Goal: Task Accomplishment & Management: Manage account settings

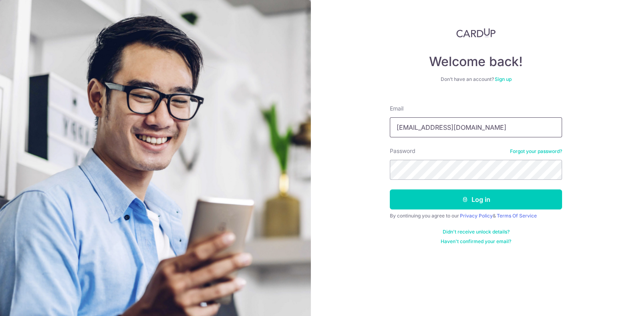
click at [488, 131] on input "yangjiahao.daryl@gmail.co" at bounding box center [476, 127] width 172 height 20
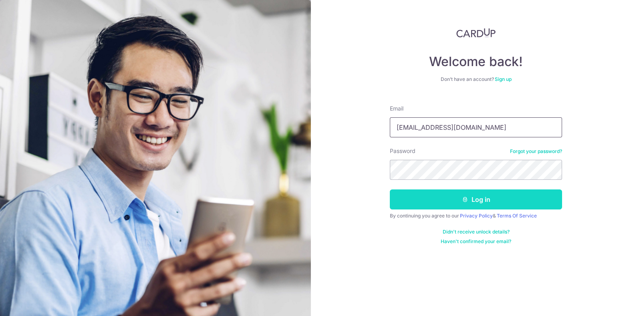
type input "[EMAIL_ADDRESS][PERSON_NAME][DOMAIN_NAME]"
click at [479, 203] on button "Log in" at bounding box center [476, 200] width 172 height 20
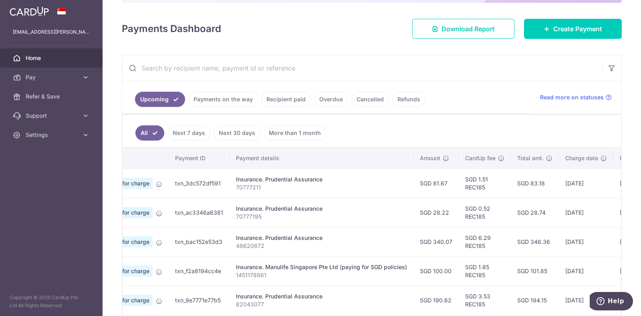
scroll to position [0, 154]
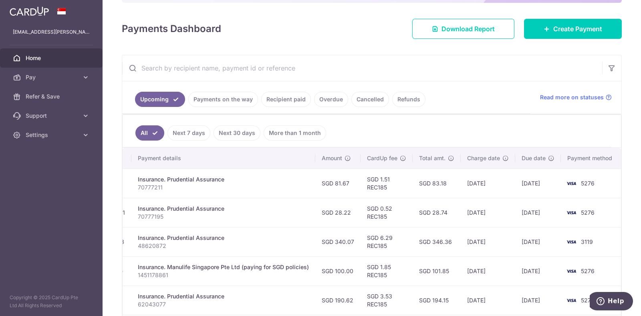
drag, startPoint x: 356, startPoint y: 177, endPoint x: 535, endPoint y: 194, distance: 180.0
click at [618, 195] on div "× Pause Schedule Pause all future payments in this series Pause just this one p…" at bounding box center [372, 158] width 539 height 316
click at [479, 174] on td "[DATE]" at bounding box center [488, 183] width 55 height 29
click at [400, 191] on td "SGD 1.51 REC185" at bounding box center [387, 183] width 52 height 29
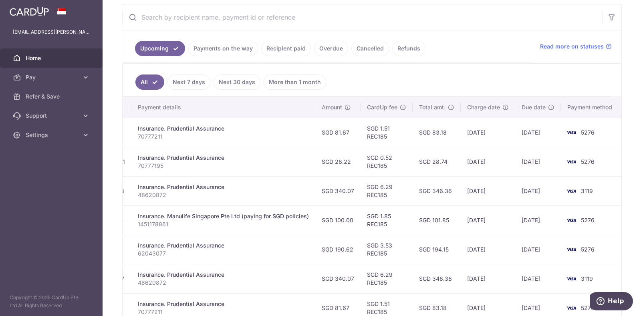
scroll to position [200, 0]
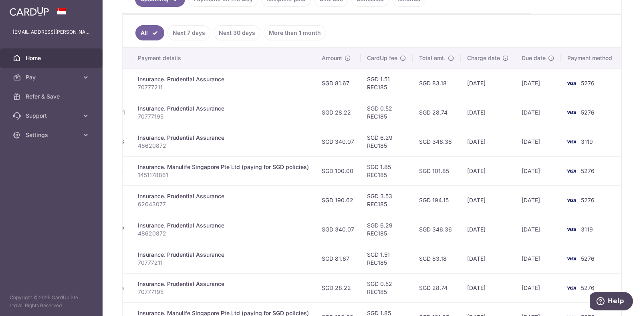
click at [429, 36] on ul "All Next 7 days Next 30 days More than 1 month" at bounding box center [367, 31] width 489 height 32
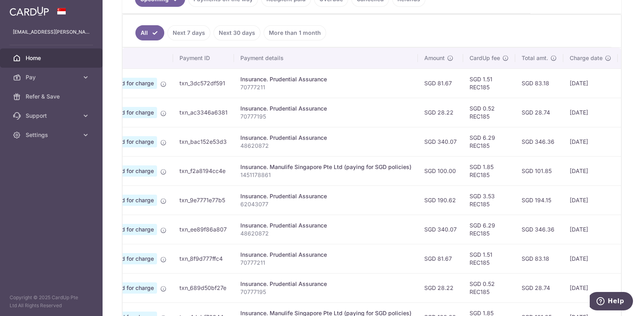
scroll to position [0, 154]
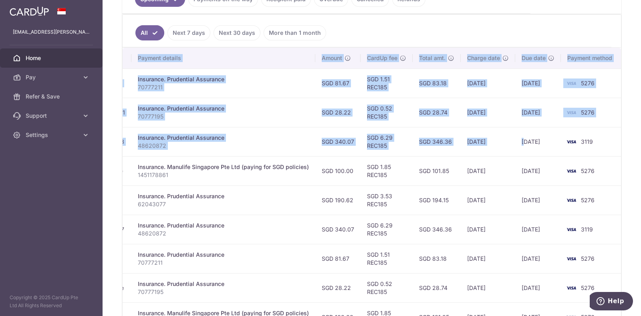
drag, startPoint x: 523, startPoint y: 139, endPoint x: 632, endPoint y: 143, distance: 108.7
click at [632, 143] on div "× Pause Schedule Pause all future payments in this series Pause just this one p…" at bounding box center [372, 158] width 539 height 316
click at [557, 141] on td "25/10/2025" at bounding box center [538, 141] width 46 height 29
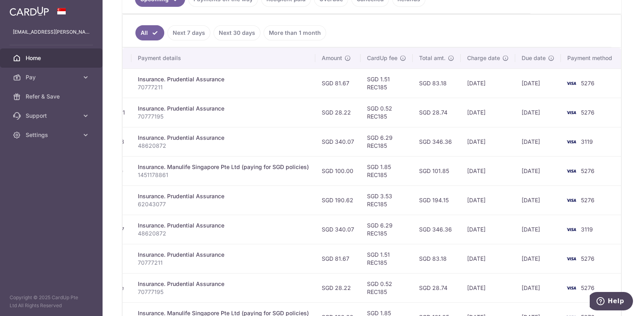
click at [279, 59] on th "Payment details" at bounding box center [223, 58] width 184 height 21
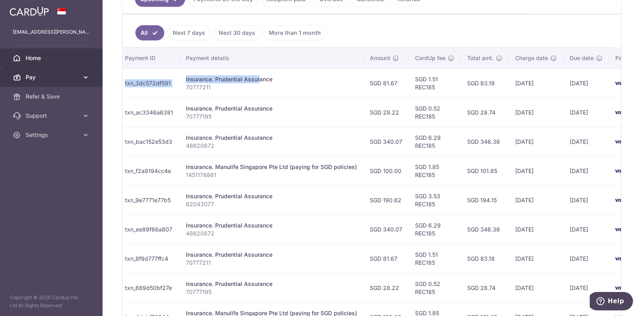
scroll to position [0, 0]
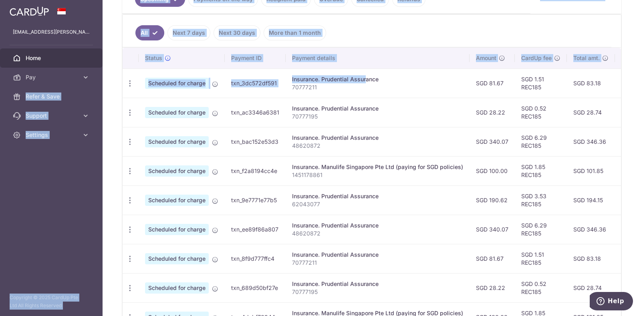
drag, startPoint x: 182, startPoint y: 76, endPoint x: 152, endPoint y: 85, distance: 32.0
click at [104, 77] on div "× Pause Schedule Pause all future payments in this series Pause just this one p…" at bounding box center [372, 158] width 539 height 316
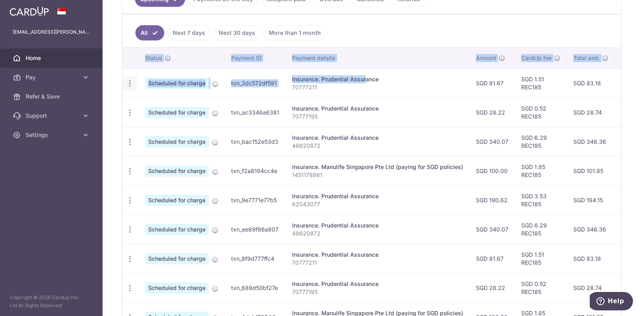
click at [132, 80] on icon "button" at bounding box center [130, 83] width 8 height 8
click at [167, 105] on span "Update payment" at bounding box center [172, 106] width 55 height 10
radio input "true"
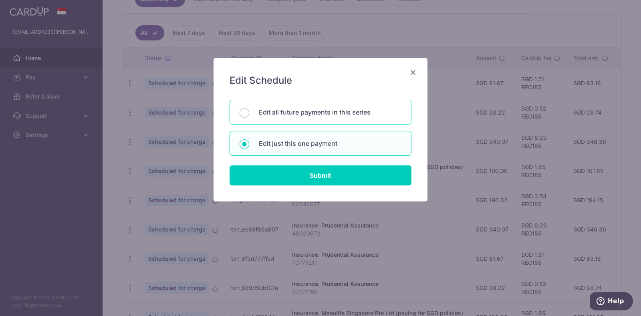
click at [353, 118] on div "Edit all future payments in this series" at bounding box center [321, 112] width 182 height 25
radio input "true"
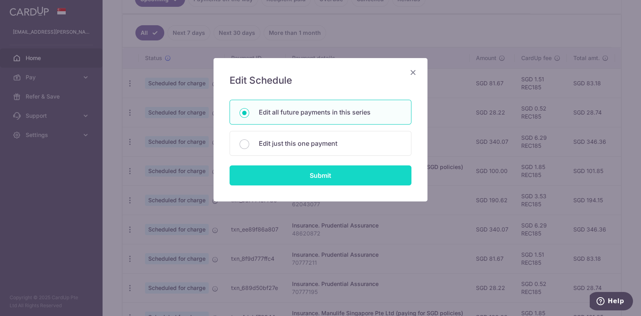
click at [345, 169] on input "Submit" at bounding box center [321, 176] width 182 height 20
radio input "true"
type input "81.67"
type input "70777211"
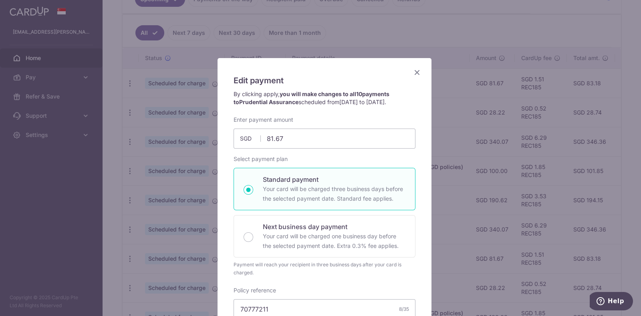
click at [415, 72] on icon "Close" at bounding box center [417, 72] width 10 height 10
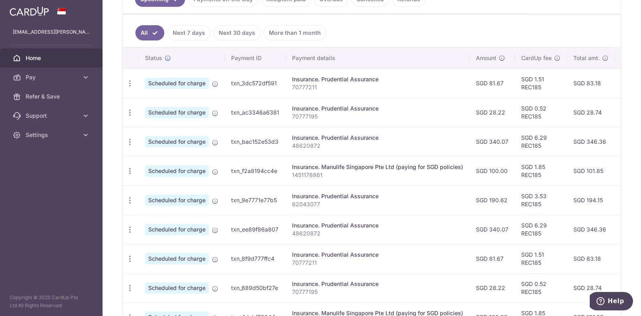
scroll to position [0, 154]
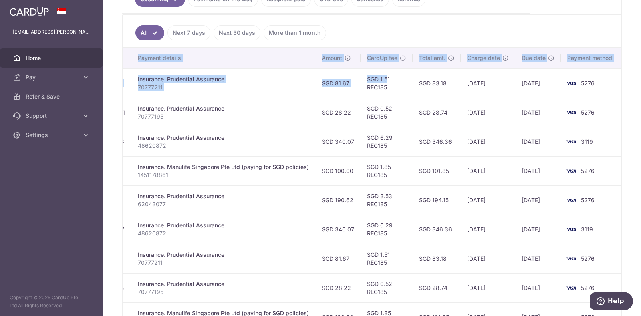
drag, startPoint x: 525, startPoint y: 76, endPoint x: 565, endPoint y: 85, distance: 40.7
click at [599, 85] on tr "Update payment Cancel payment Scheduled for charge txn_3dc572df591 Insurance. P…" at bounding box center [295, 83] width 654 height 29
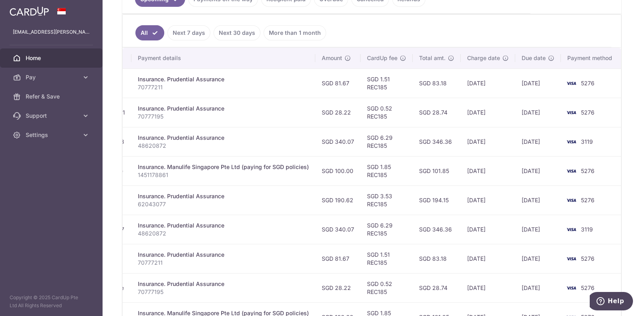
click at [482, 112] on td "21/10/2025" at bounding box center [488, 112] width 55 height 29
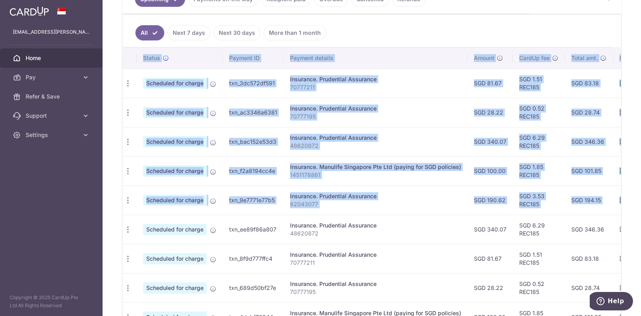
scroll to position [0, 0]
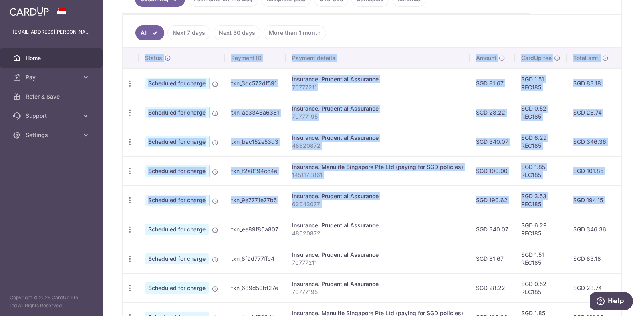
drag, startPoint x: 481, startPoint y: 198, endPoint x: 134, endPoint y: 177, distance: 347.3
click at [117, 181] on div "× Pause Schedule Pause all future payments in this series Pause just this one p…" at bounding box center [372, 158] width 539 height 316
click at [126, 83] on icon "button" at bounding box center [130, 83] width 8 height 8
click at [154, 105] on span "Update payment" at bounding box center [172, 106] width 55 height 10
radio input "true"
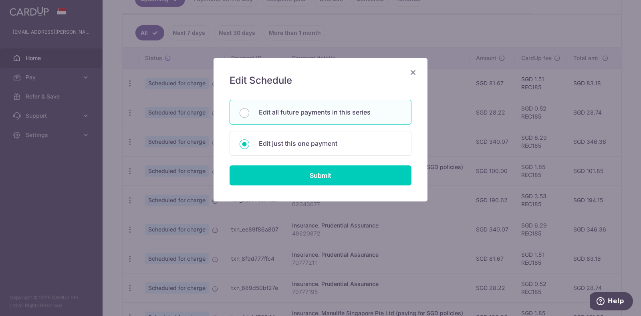
click at [344, 116] on p "Edit all future payments in this series" at bounding box center [330, 112] width 143 height 10
click at [249, 116] on input "Edit all future payments in this series" at bounding box center [245, 113] width 10 height 10
click at [341, 145] on p "Edit just this one payment" at bounding box center [330, 144] width 143 height 10
click at [249, 145] on input "Edit just this one payment" at bounding box center [245, 144] width 10 height 10
radio input "false"
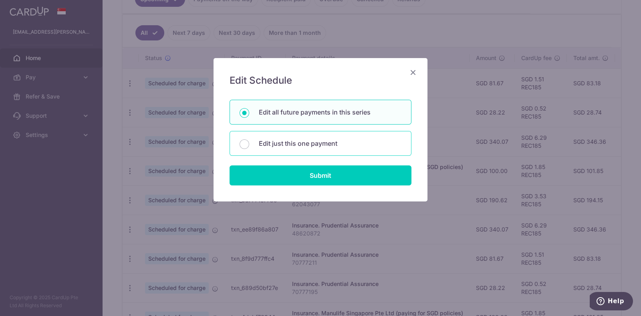
radio input "true"
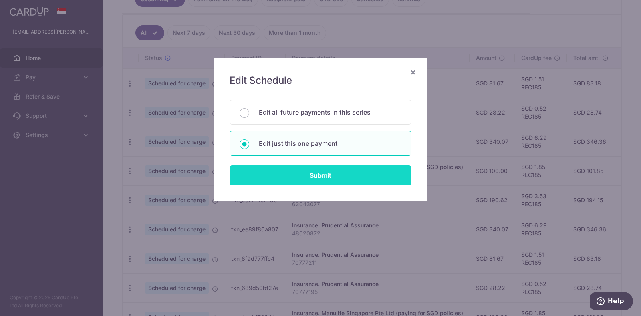
click at [343, 173] on input "Submit" at bounding box center [321, 176] width 182 height 20
radio input "true"
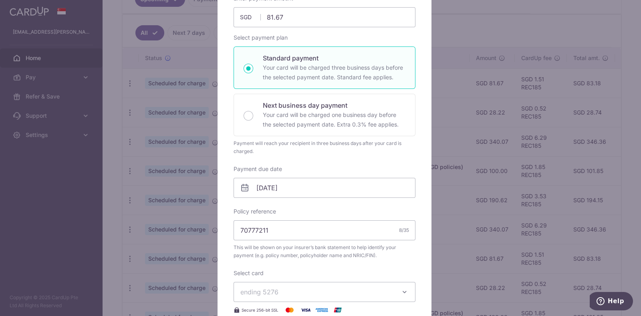
scroll to position [100, 0]
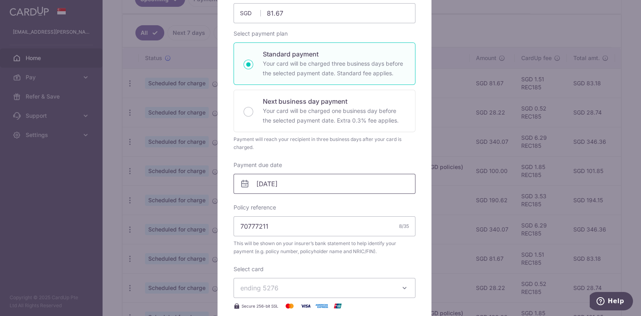
click at [259, 183] on input "25/10/2025" at bounding box center [325, 184] width 182 height 20
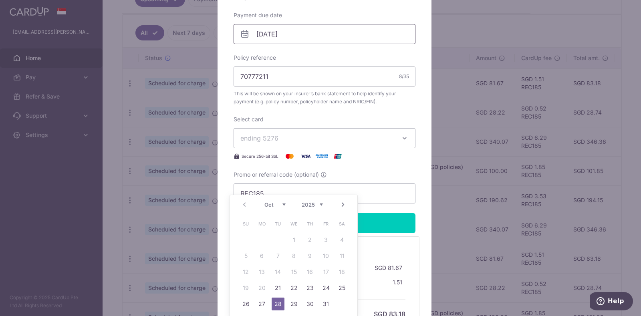
scroll to position [251, 0]
type input "[DATE]"
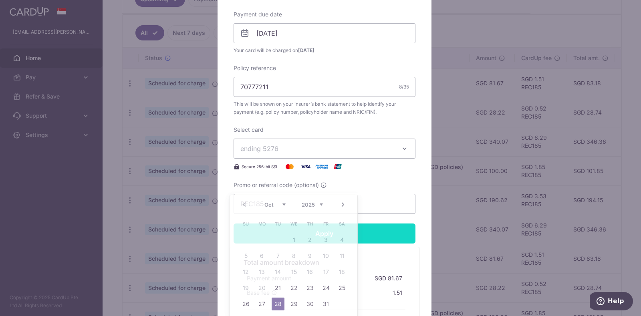
click at [379, 224] on input "Apply" at bounding box center [325, 234] width 182 height 20
type input "Successfully Applied"
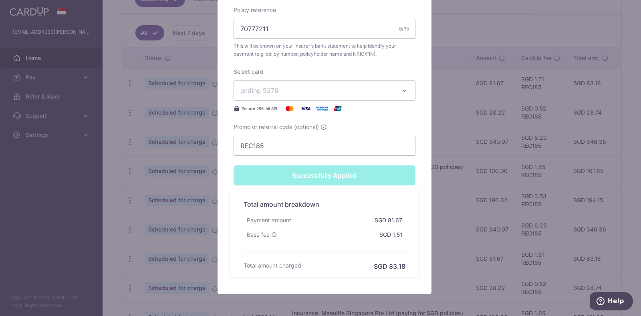
scroll to position [321, 0]
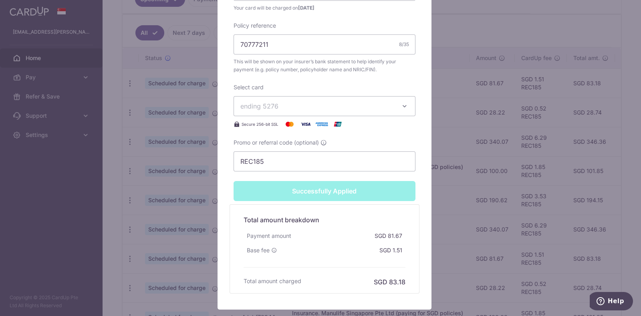
click at [459, 50] on div "Edit payment By clicking apply, you will make changes to all 10 payments to Pru…" at bounding box center [320, 158] width 641 height 316
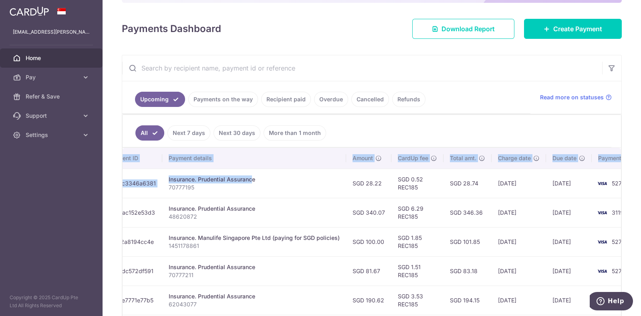
scroll to position [0, 154]
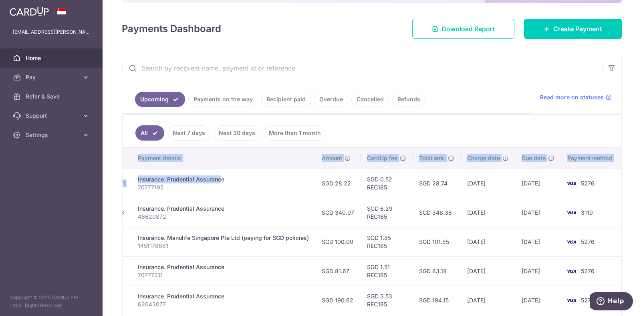
drag, startPoint x: 348, startPoint y: 177, endPoint x: 552, endPoint y: 189, distance: 203.9
click at [597, 183] on tr "Update payment Cancel payment Scheduled for charge txn_ac3346a6381 Insurance. P…" at bounding box center [295, 183] width 654 height 29
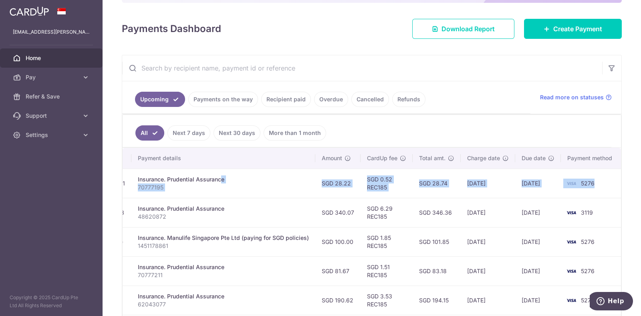
click at [516, 191] on td "25/10/2025" at bounding box center [538, 183] width 46 height 29
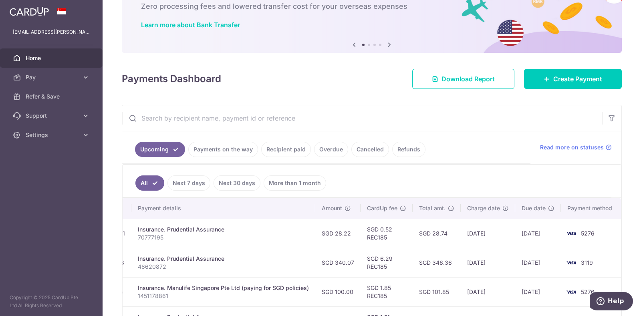
scroll to position [0, 0]
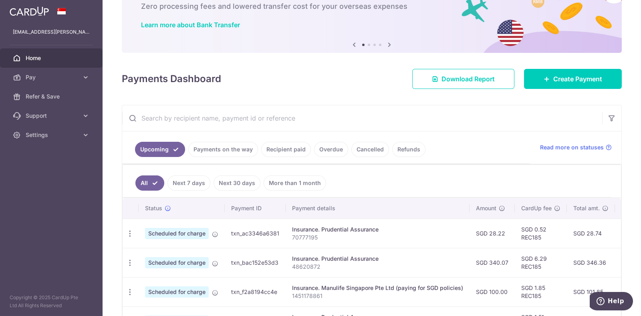
drag, startPoint x: 201, startPoint y: 226, endPoint x: 83, endPoint y: 229, distance: 117.9
click at [83, 229] on main "[EMAIL_ADDRESS][PERSON_NAME][DOMAIN_NAME] Home Pay Payments Recipients Cards Re…" at bounding box center [320, 158] width 641 height 316
click at [129, 232] on icon "button" at bounding box center [130, 234] width 8 height 8
click at [178, 255] on span "Update payment" at bounding box center [172, 256] width 55 height 10
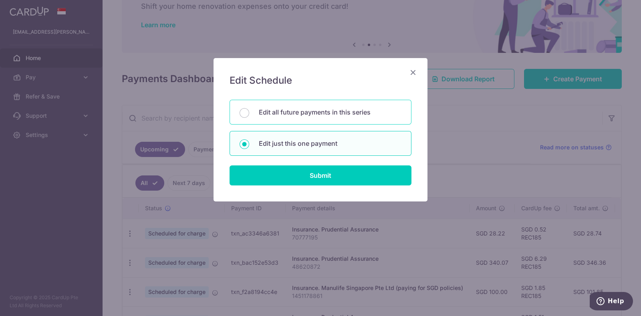
click at [291, 108] on p "Edit all future payments in this series" at bounding box center [330, 112] width 143 height 10
click at [249, 108] on input "Edit all future payments in this series" at bounding box center [245, 113] width 10 height 10
radio input "true"
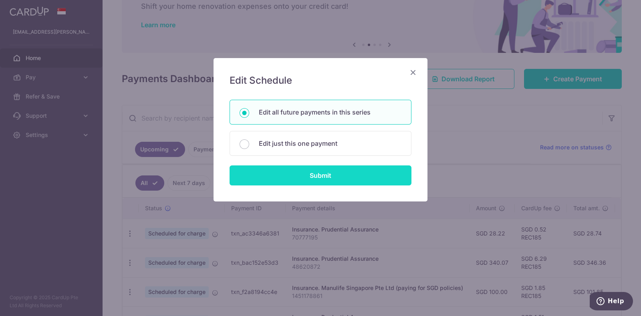
click at [297, 174] on input "Submit" at bounding box center [321, 176] width 182 height 20
radio input "true"
type input "28.22"
type input "70777195"
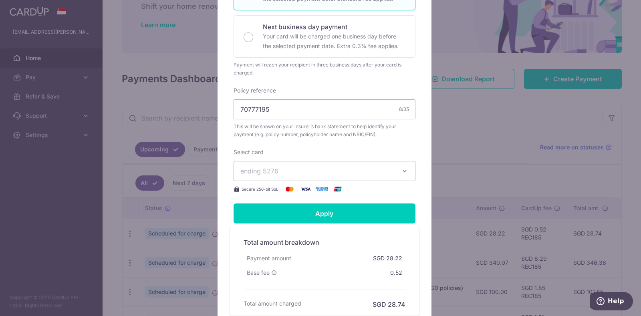
scroll to position [284, 0]
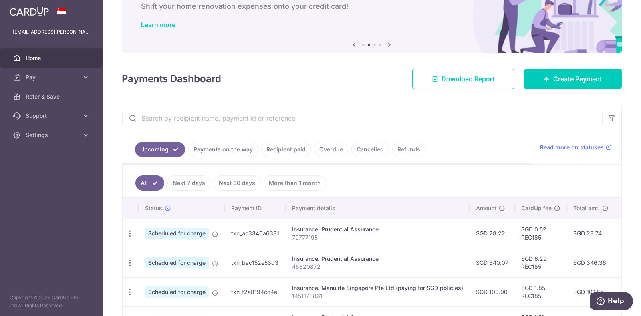
drag, startPoint x: 192, startPoint y: 231, endPoint x: 111, endPoint y: 233, distance: 81.0
click at [111, 233] on div "× Pause Schedule Pause all future payments in this series Pause just this one p…" at bounding box center [372, 158] width 539 height 316
click at [130, 230] on icon "button" at bounding box center [130, 234] width 8 height 8
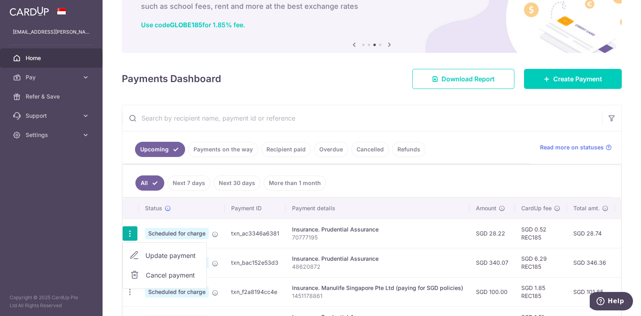
click at [156, 253] on span "Update payment" at bounding box center [172, 256] width 55 height 10
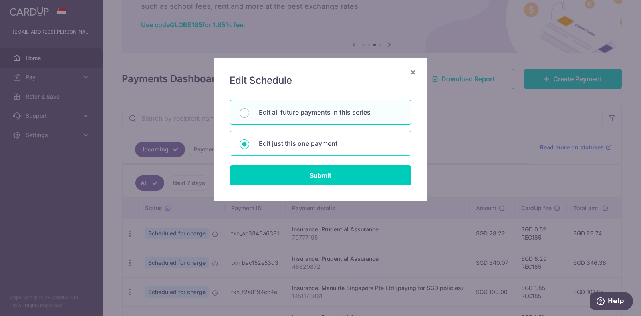
click at [273, 141] on p "Edit just this one payment" at bounding box center [330, 144] width 143 height 10
click at [249, 141] on input "Edit just this one payment" at bounding box center [245, 144] width 10 height 10
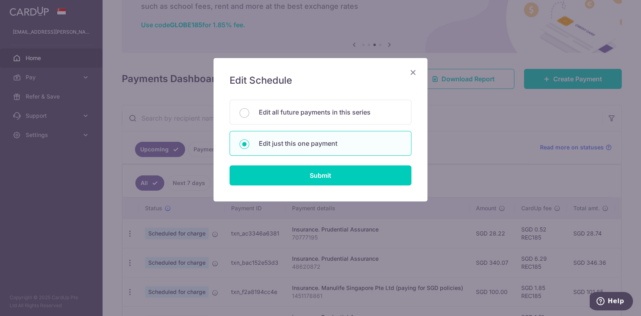
click at [279, 145] on p "Edit just this one payment" at bounding box center [330, 144] width 143 height 10
click at [249, 145] on input "Edit just this one payment" at bounding box center [245, 144] width 10 height 10
radio input "true"
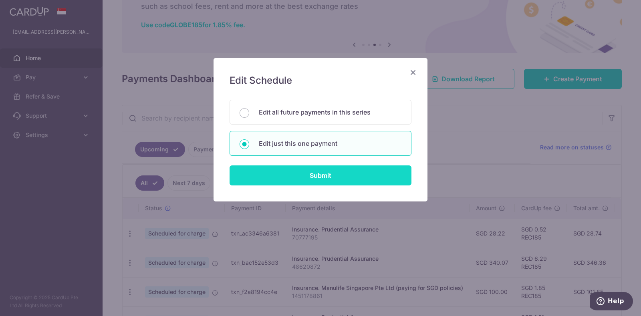
click at [287, 173] on input "Submit" at bounding box center [321, 176] width 182 height 20
radio input "true"
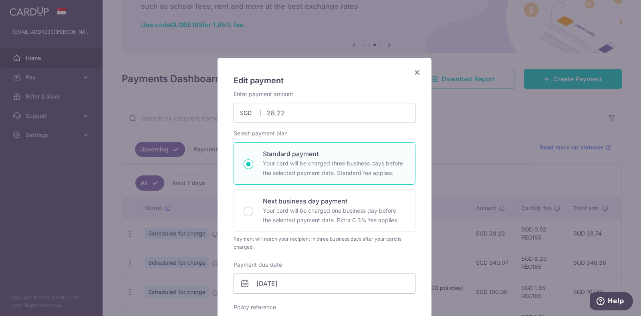
scroll to position [100, 0]
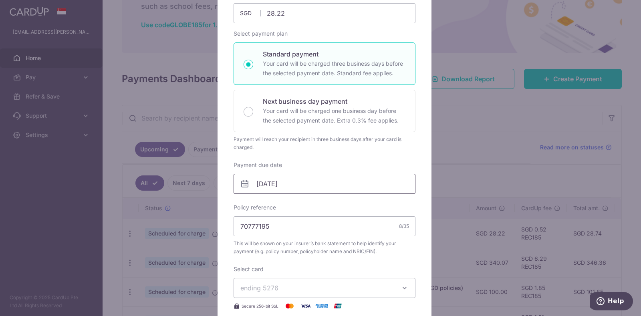
click at [259, 183] on input "25/10/2025" at bounding box center [325, 184] width 182 height 20
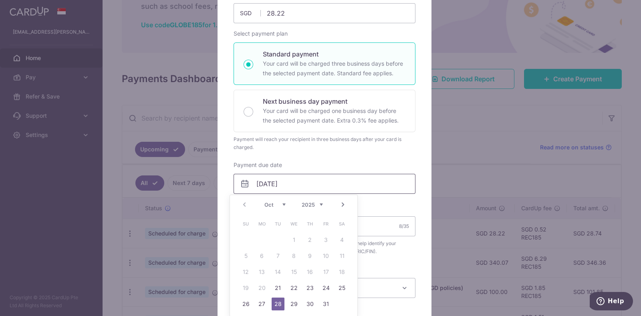
type input "[DATE]"
click at [397, 271] on div "Enter payment amount 28.22 28.22 SGD To change the payment amount, please cance…" at bounding box center [325, 171] width 182 height 363
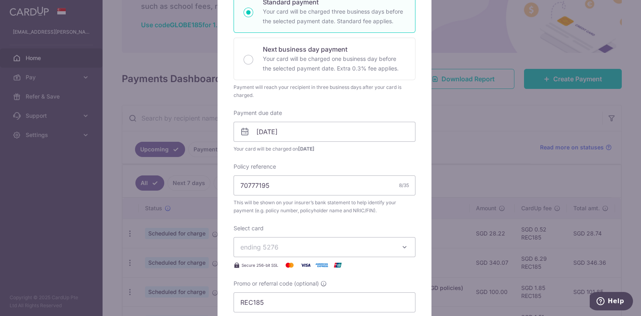
scroll to position [200, 0]
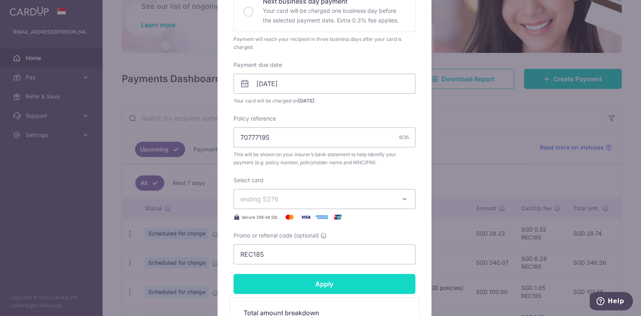
click at [300, 281] on input "Apply" at bounding box center [325, 284] width 182 height 20
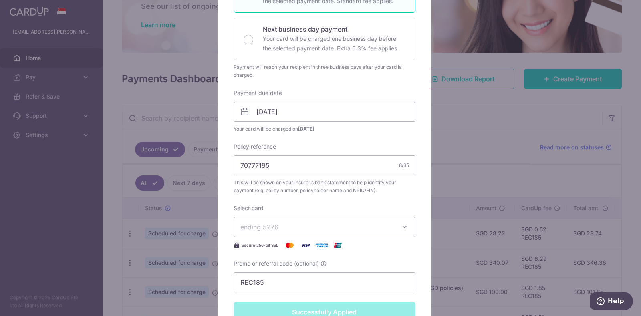
type input "Successfully Applied"
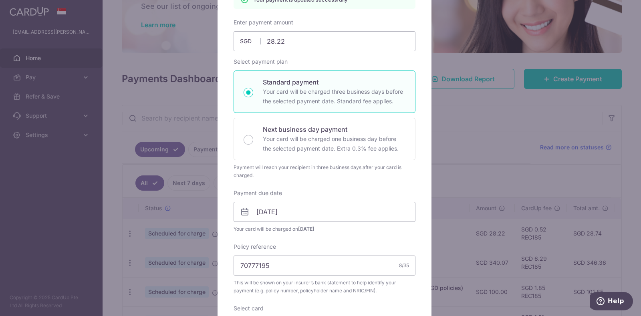
scroll to position [28, 0]
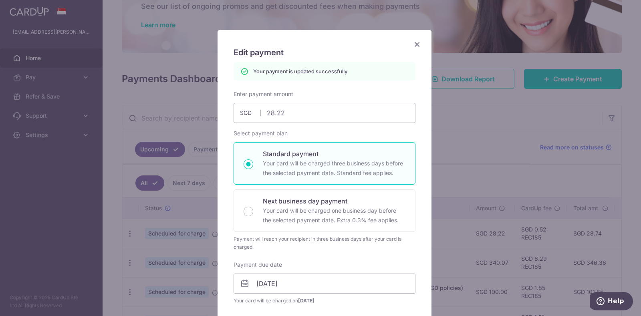
click at [412, 43] on icon "Close" at bounding box center [417, 44] width 10 height 10
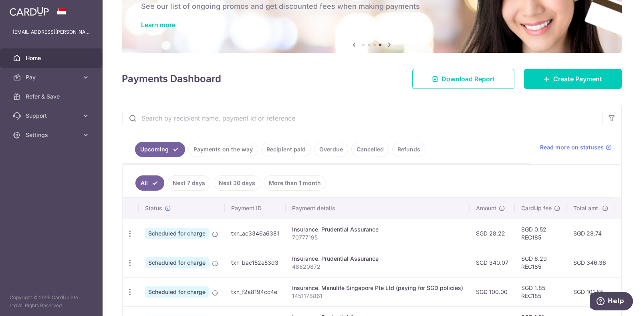
scroll to position [150, 0]
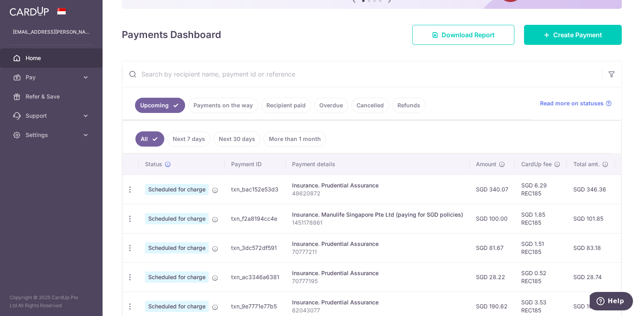
scroll to position [100, 0]
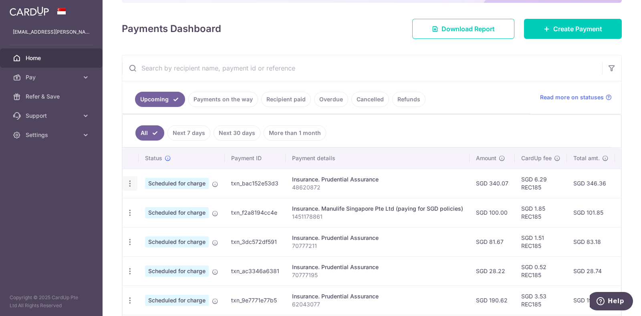
click at [128, 183] on icon "button" at bounding box center [130, 184] width 8 height 8
click at [168, 206] on span "Update payment" at bounding box center [172, 206] width 55 height 10
radio input "true"
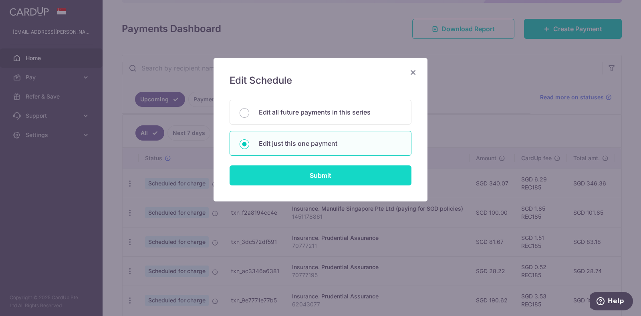
click at [291, 173] on input "Submit" at bounding box center [321, 176] width 182 height 20
radio input "true"
type input "340.07"
type input "25/10/2025"
type input "48620872"
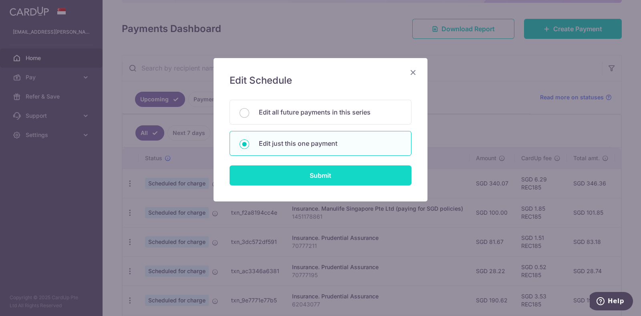
type input "REC185"
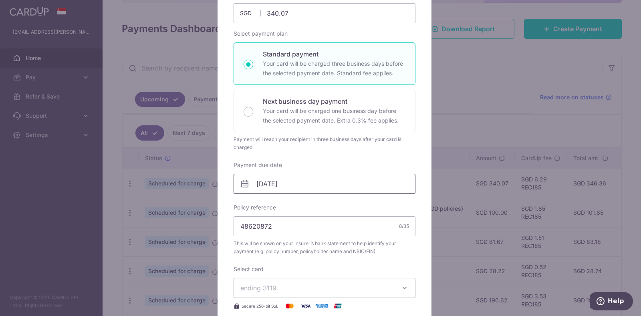
click at [259, 183] on input "25/10/2025" at bounding box center [325, 184] width 182 height 20
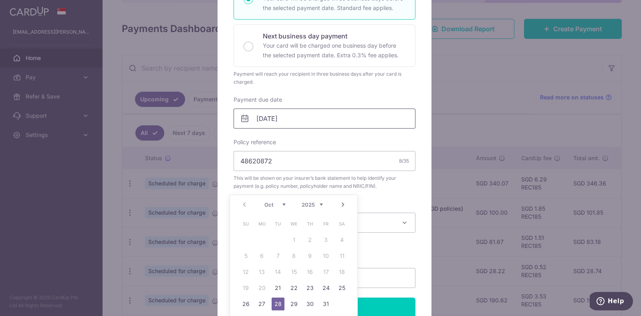
scroll to position [200, 0]
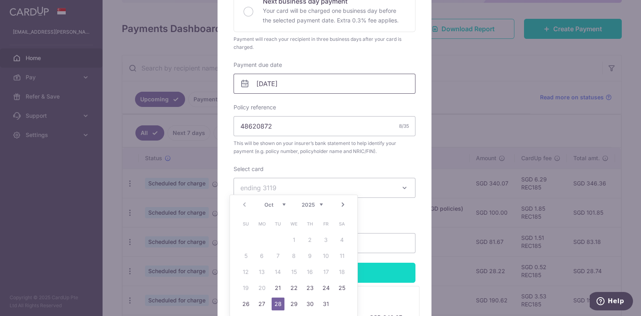
type input "[DATE]"
click at [388, 272] on form "By clicking apply, you will make changes to all payments to Prudential Assuranc…" at bounding box center [325, 132] width 182 height 485
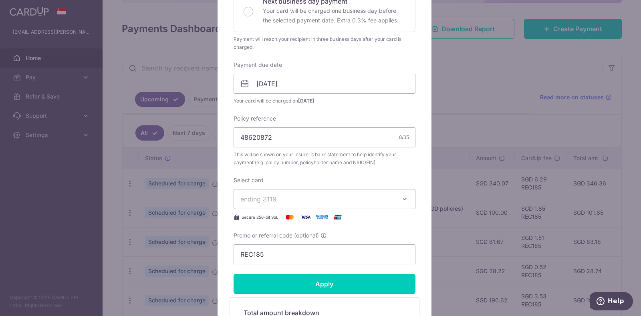
click at [363, 281] on input "Apply" at bounding box center [325, 284] width 182 height 20
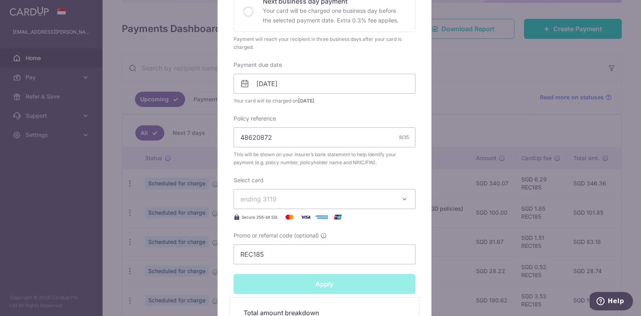
type input "Successfully Applied"
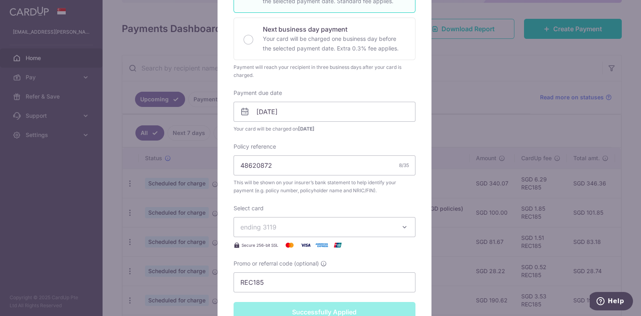
scroll to position [228, 0]
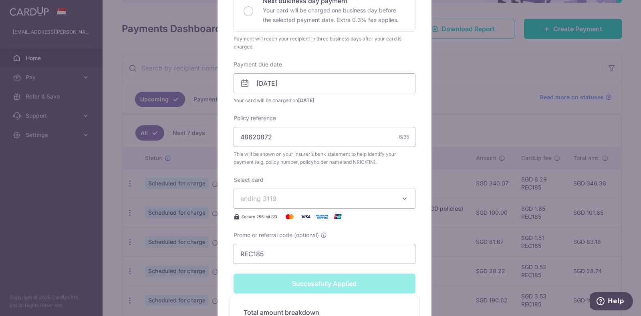
click at [465, 131] on div "Edit payment By clicking apply, you will make changes to all payments to Pruden…" at bounding box center [320, 158] width 641 height 316
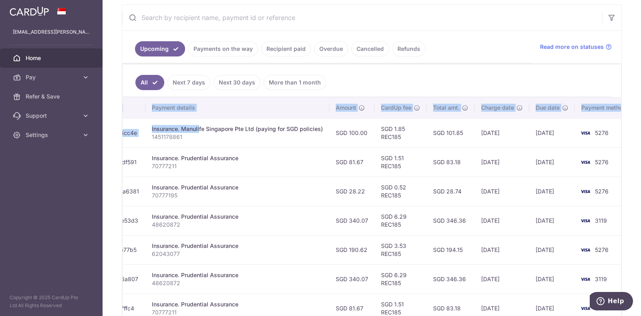
scroll to position [0, 154]
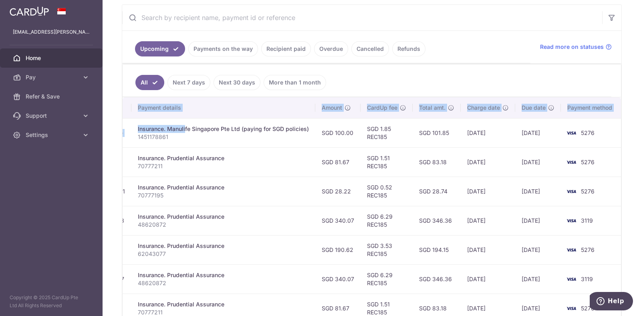
drag, startPoint x: 313, startPoint y: 131, endPoint x: 542, endPoint y: 129, distance: 229.7
click at [543, 129] on tr "Update payment Cancel payment Scheduled for charge txn_f2a8194cc4e Insurance. M…" at bounding box center [295, 132] width 654 height 29
click at [509, 130] on td "[DATE]" at bounding box center [488, 132] width 55 height 29
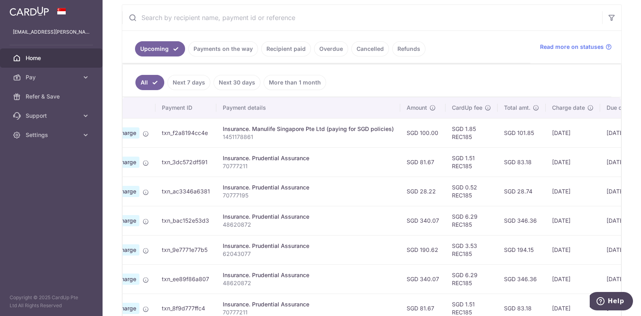
scroll to position [0, 0]
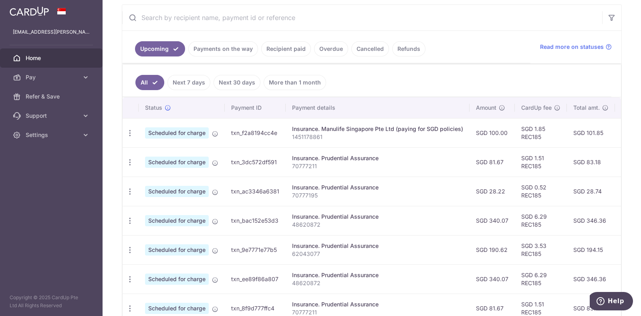
drag, startPoint x: 287, startPoint y: 128, endPoint x: 103, endPoint y: 138, distance: 184.6
click at [98, 139] on main "[EMAIL_ADDRESS][PERSON_NAME][DOMAIN_NAME] Home Pay Payments Recipients Cards Re…" at bounding box center [320, 158] width 641 height 316
click at [130, 129] on icon "button" at bounding box center [130, 133] width 8 height 8
click at [157, 154] on span "Update payment" at bounding box center [172, 155] width 55 height 10
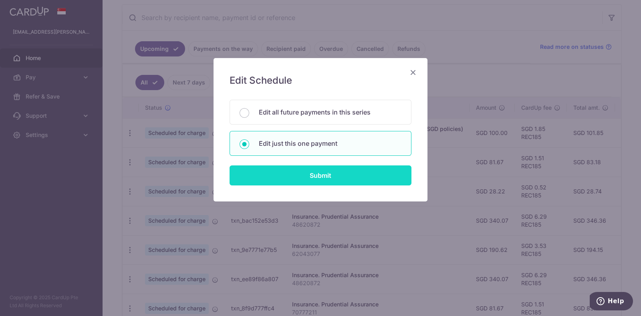
click at [292, 171] on input "Submit" at bounding box center [321, 176] width 182 height 20
radio input "true"
type input "100.00"
type input "[DATE]"
type input "1451178861"
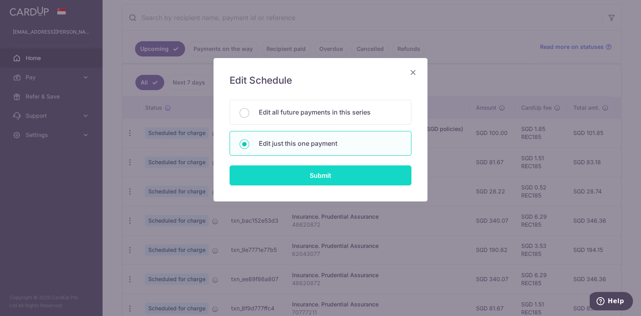
type input "REC185"
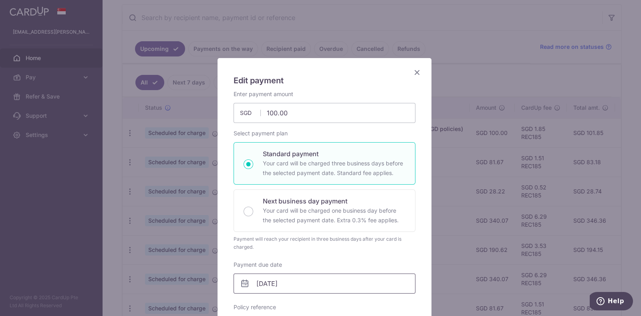
click at [260, 283] on input "[DATE]" at bounding box center [325, 284] width 182 height 20
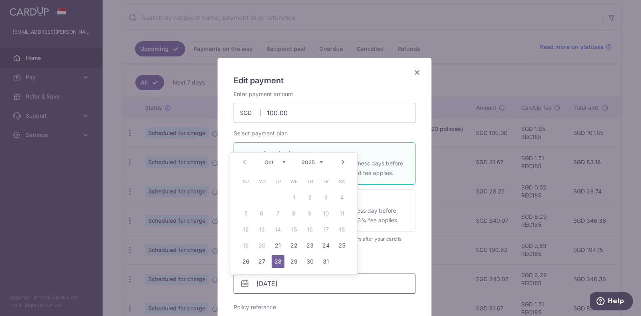
type input "[DATE]"
click at [401, 255] on div "Enter payment amount 100.00 100.00 SGD To change the payment amount, please can…" at bounding box center [325, 271] width 182 height 363
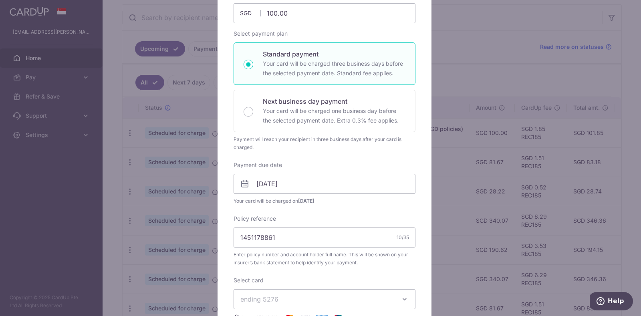
scroll to position [251, 0]
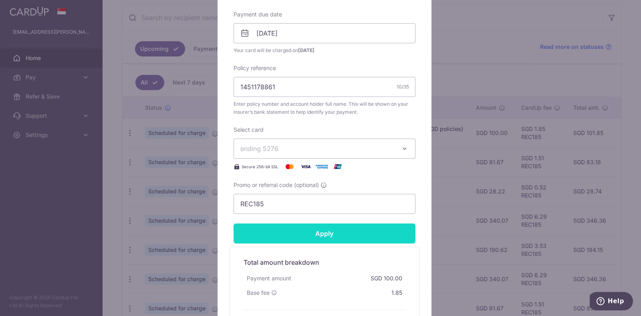
click at [309, 232] on input "Apply" at bounding box center [325, 234] width 182 height 20
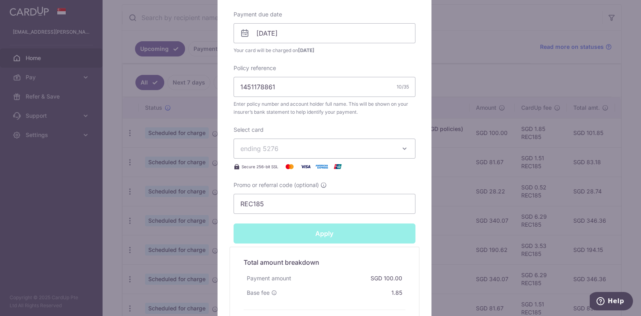
type input "Successfully Applied"
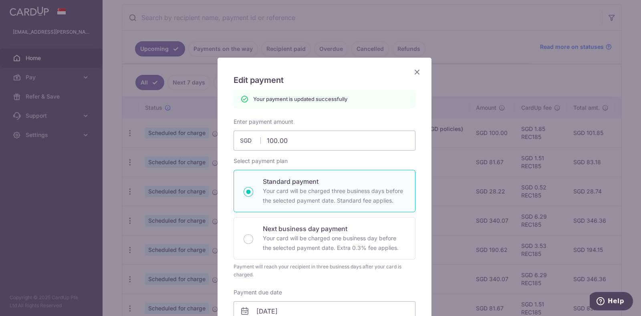
scroll to position [0, 0]
click at [414, 75] on icon "Close" at bounding box center [417, 72] width 10 height 10
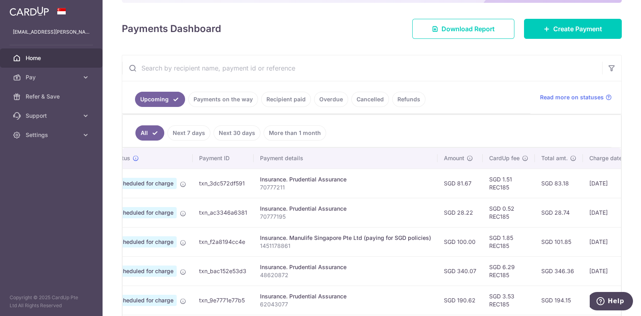
scroll to position [0, 86]
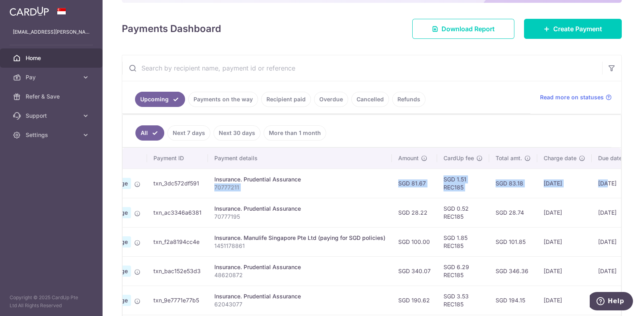
drag, startPoint x: 350, startPoint y: 175, endPoint x: 615, endPoint y: 175, distance: 265.3
click at [615, 175] on tr "Update payment Cancel payment Scheduled for charge txn_3dc572df591 Insurance. P…" at bounding box center [372, 183] width 654 height 29
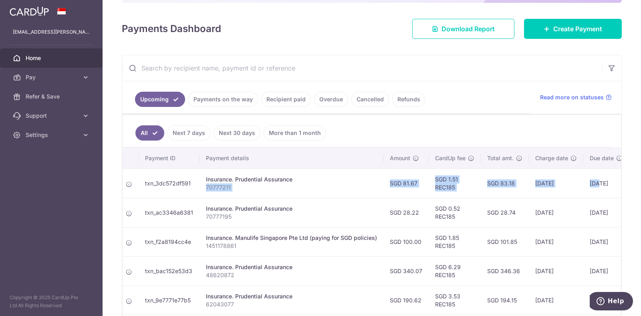
click at [542, 184] on td "[DATE]" at bounding box center [556, 183] width 55 height 29
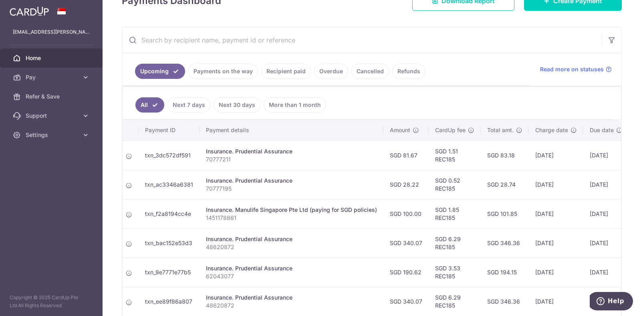
scroll to position [150, 0]
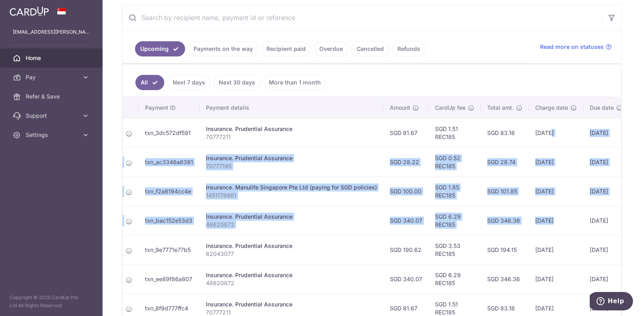
drag, startPoint x: 547, startPoint y: 131, endPoint x: 549, endPoint y: 216, distance: 84.6
click at [549, 216] on tbody "Update payment Cancel payment Scheduled for charge txn_3dc572df591 Insurance. P…" at bounding box center [363, 264] width 654 height 293
click at [548, 228] on td "[DATE]" at bounding box center [556, 220] width 55 height 29
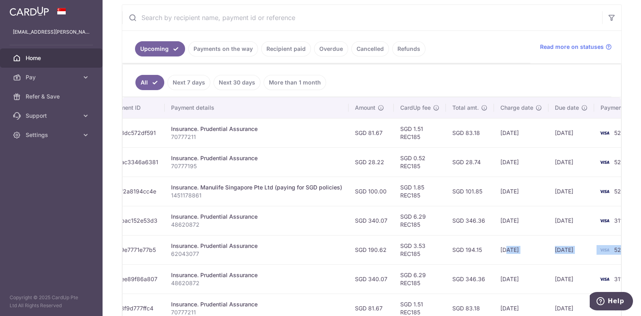
scroll to position [0, 154]
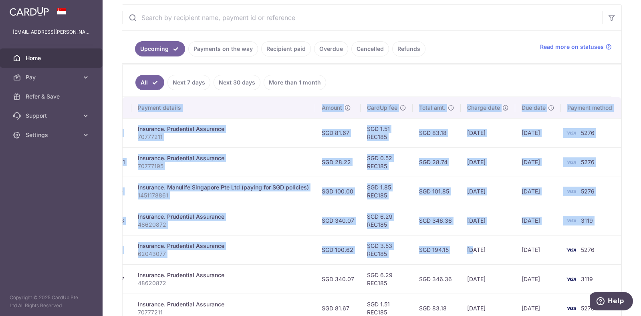
drag, startPoint x: 538, startPoint y: 249, endPoint x: 577, endPoint y: 244, distance: 39.6
click at [613, 246] on tr "Update payment Cancel payment Scheduled for charge txn_9e7771e77b5 Insurance. P…" at bounding box center [295, 249] width 654 height 29
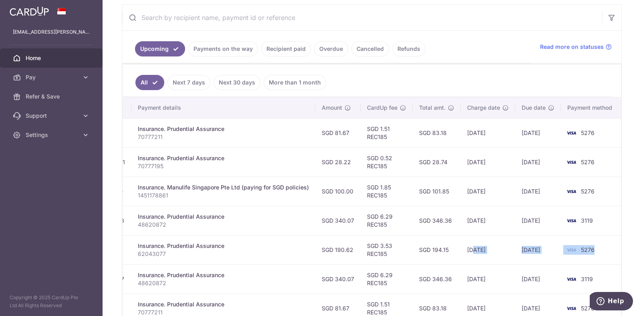
click at [499, 245] on td "27/10/2025" at bounding box center [488, 249] width 55 height 29
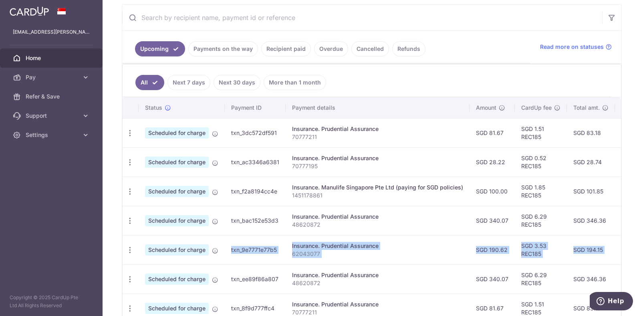
drag, startPoint x: 463, startPoint y: 249, endPoint x: 222, endPoint y: 249, distance: 241.3
click at [222, 249] on tr "Update payment Cancel payment Scheduled for charge txn_9e7771e77b5 Insurance. P…" at bounding box center [450, 249] width 654 height 29
click at [281, 249] on td "txn_9e7771e77b5" at bounding box center [255, 249] width 61 height 29
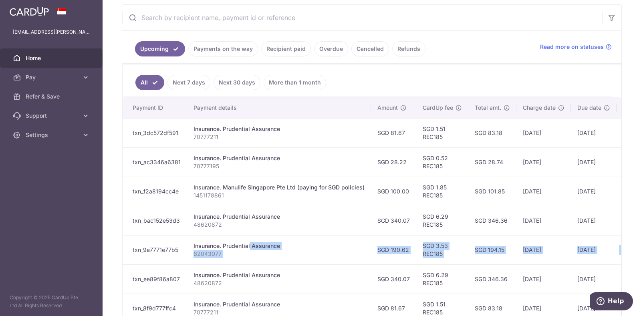
scroll to position [0, 154]
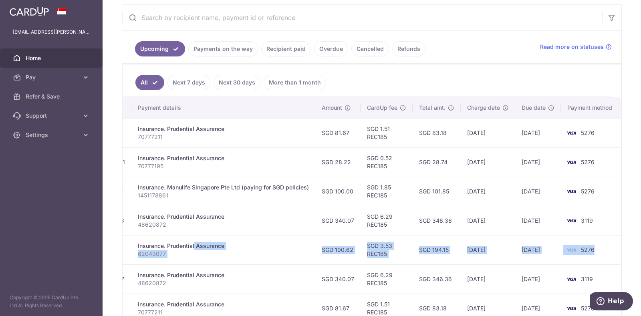
drag, startPoint x: 326, startPoint y: 246, endPoint x: 524, endPoint y: 253, distance: 198.5
click at [536, 252] on tr "Update payment Cancel payment Scheduled for charge txn_9e7771e77b5 Insurance. P…" at bounding box center [295, 249] width 654 height 29
click at [490, 257] on td "27/10/2025" at bounding box center [488, 249] width 55 height 29
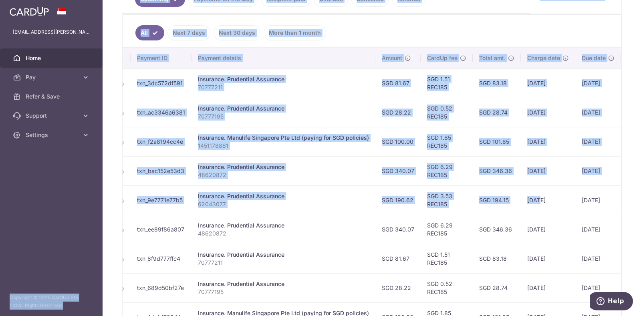
scroll to position [0, 0]
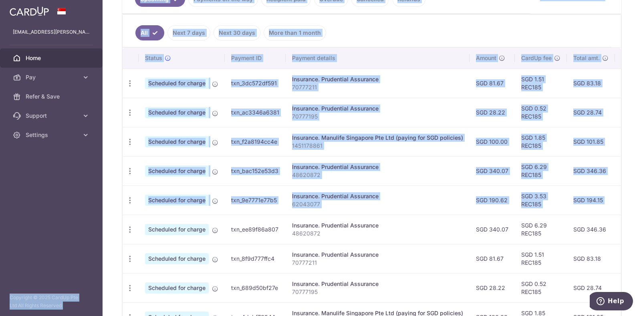
drag, startPoint x: 475, startPoint y: 197, endPoint x: 97, endPoint y: 200, distance: 378.0
click at [97, 200] on main "yangjiahao.daryl@gmail.com Home Pay Payments Recipients Cards Refer & Save Supp…" at bounding box center [320, 158] width 641 height 316
click at [130, 198] on icon "button" at bounding box center [130, 200] width 8 height 8
click at [162, 219] on span "Update payment" at bounding box center [172, 223] width 55 height 10
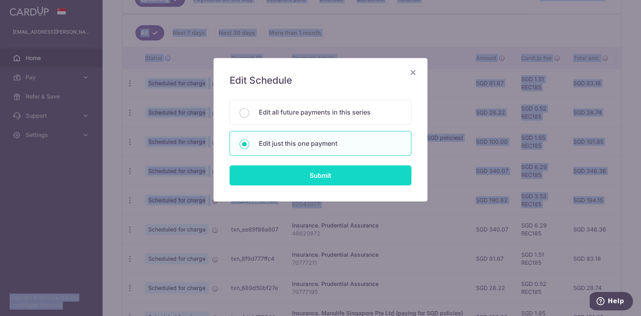
click at [307, 175] on input "Submit" at bounding box center [321, 176] width 182 height 20
radio input "true"
type input "190.62"
type input "30/10/2025"
type input "62043077"
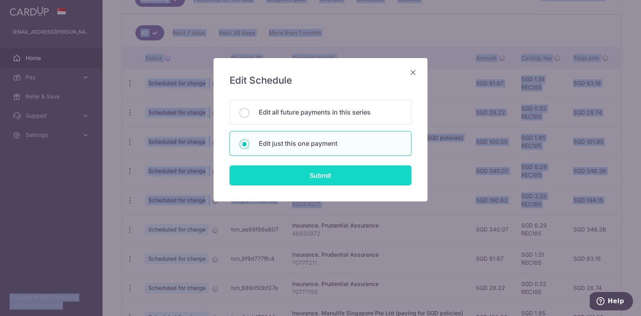
type input "REC185"
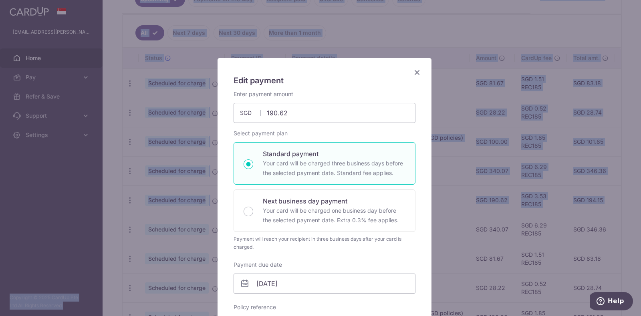
scroll to position [150, 0]
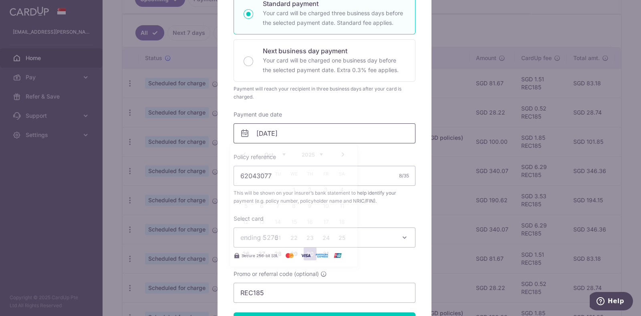
click at [261, 135] on input "30/10/2025" at bounding box center [325, 133] width 182 height 20
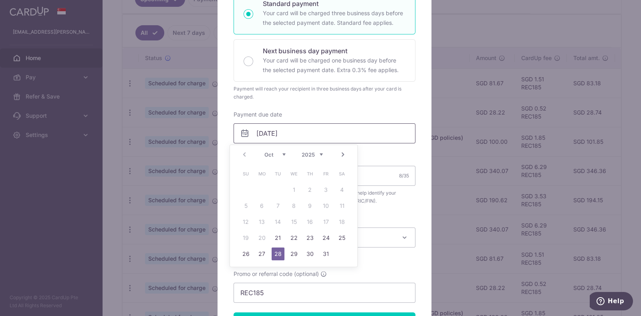
type input "[DATE]"
click at [279, 255] on link "28" at bounding box center [278, 254] width 13 height 13
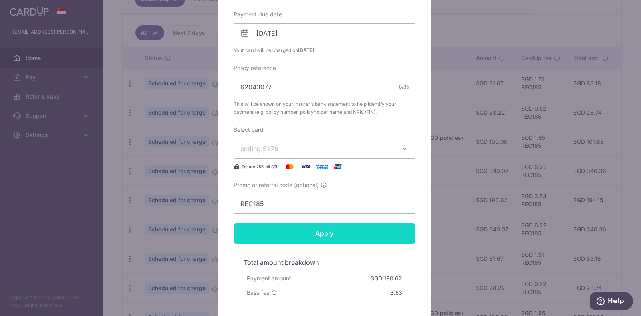
click at [303, 241] on input "Apply" at bounding box center [325, 234] width 182 height 20
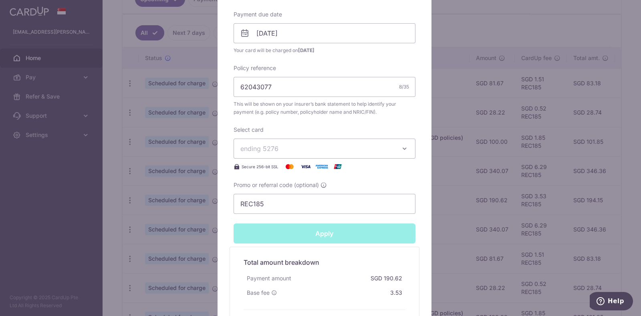
type input "Successfully Applied"
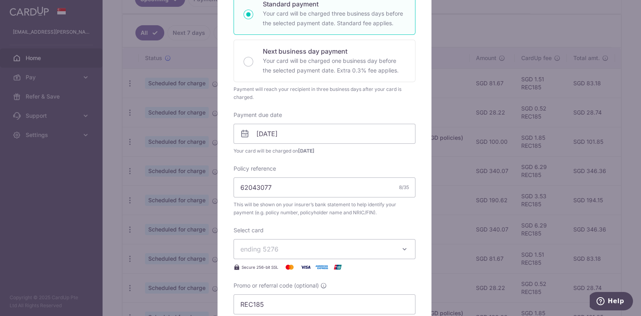
scroll to position [28, 0]
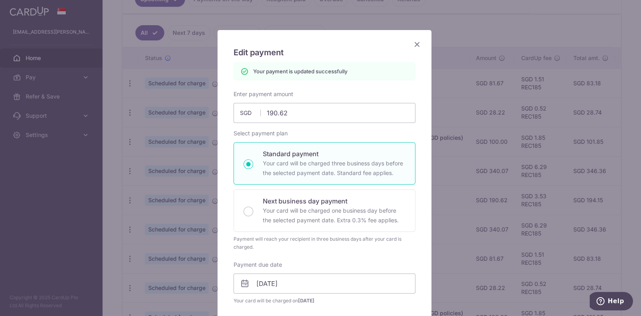
click at [417, 42] on icon "Close" at bounding box center [417, 44] width 10 height 10
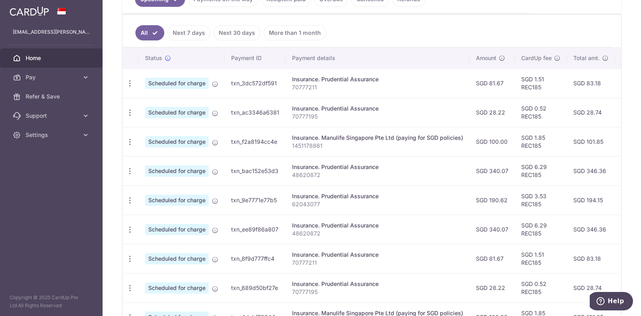
scroll to position [301, 0]
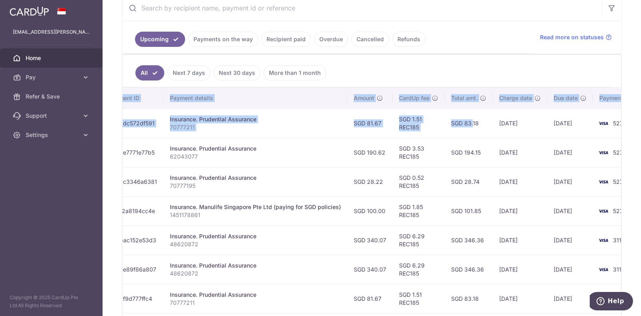
scroll to position [0, 154]
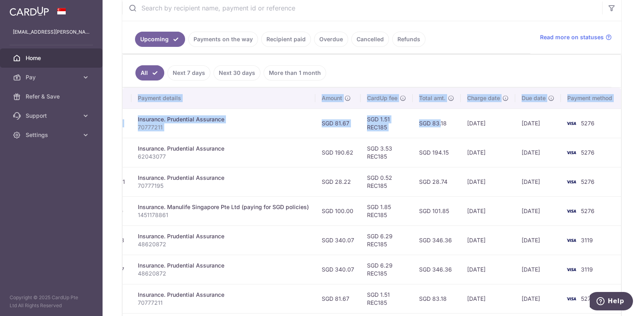
drag, startPoint x: 579, startPoint y: 120, endPoint x: 626, endPoint y: 126, distance: 47.3
click at [637, 125] on div "× Pause Schedule Pause all future payments in this series Pause just this one p…" at bounding box center [372, 158] width 539 height 316
click at [479, 156] on td "[DATE]" at bounding box center [488, 152] width 55 height 29
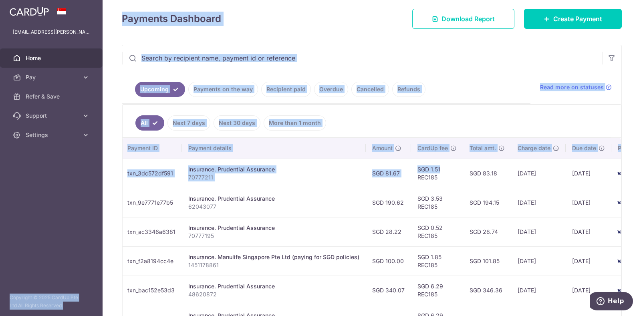
scroll to position [0, 0]
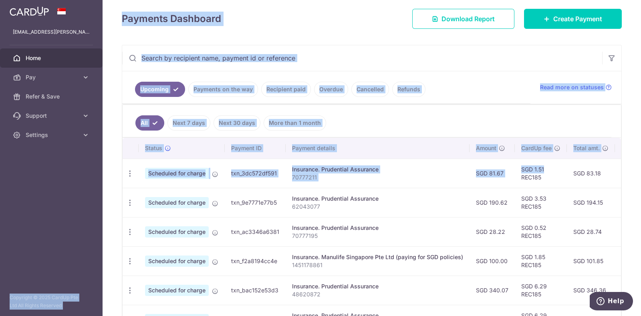
drag, startPoint x: 375, startPoint y: 172, endPoint x: 283, endPoint y: 212, distance: 100.4
click at [119, 184] on div "× Pause Schedule Pause all future payments in this series Pause just this one p…" at bounding box center [372, 158] width 539 height 316
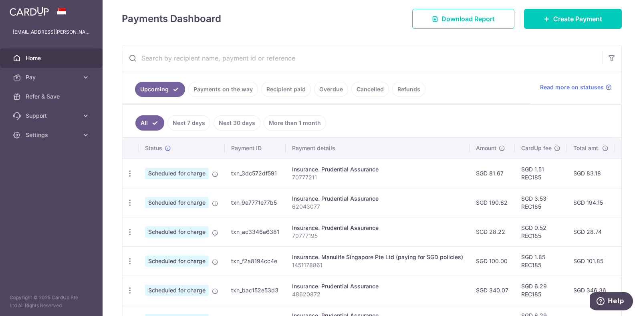
click at [364, 217] on td "Insurance. Prudential Assurance 70777195" at bounding box center [378, 231] width 184 height 29
